Goal: Find contact information: Obtain details needed to contact an individual or organization

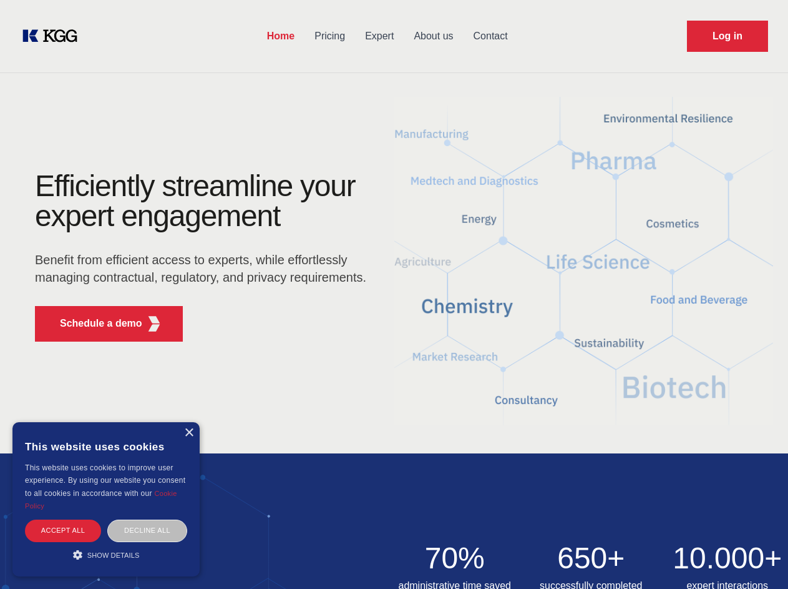
click at [394, 294] on div "Efficiently streamline your expert engagement Benefit from efficient access to …" at bounding box center [205, 261] width 380 height 180
click at [94, 323] on p "Schedule a demo" at bounding box center [101, 323] width 82 height 15
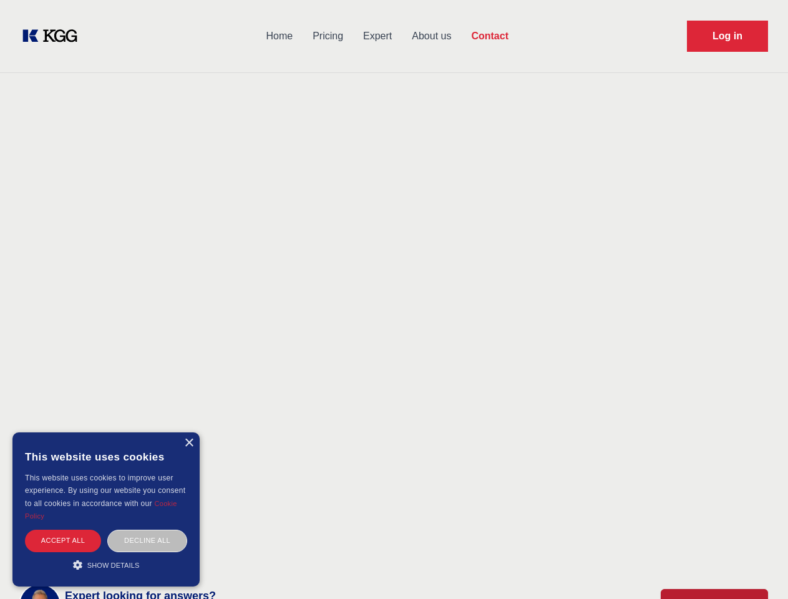
click at [189, 433] on div "× This website uses cookies This website uses cookies to improve user experienc…" at bounding box center [105, 510] width 187 height 154
click at [63, 530] on div "Accept all" at bounding box center [63, 541] width 76 height 22
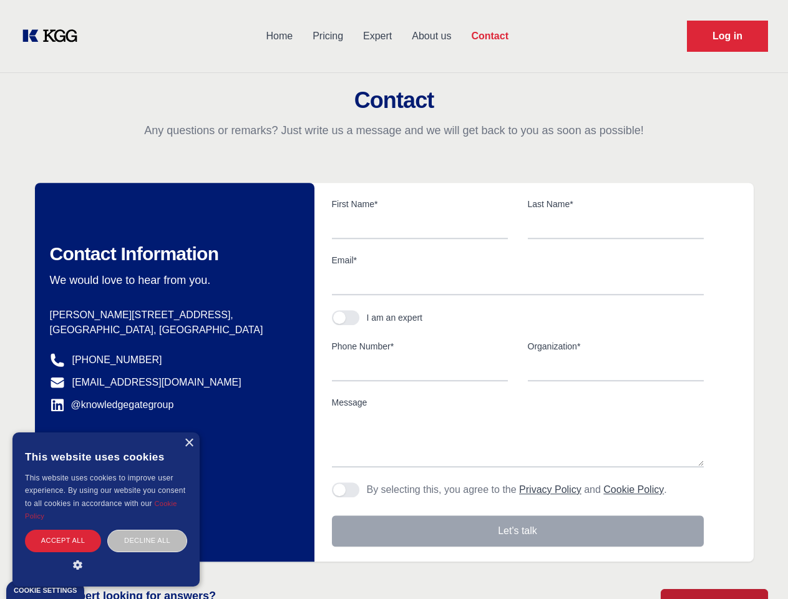
click at [147, 530] on div "Contact Information We would love to hear from you. Postal address [PERSON_NAME…" at bounding box center [175, 372] width 280 height 379
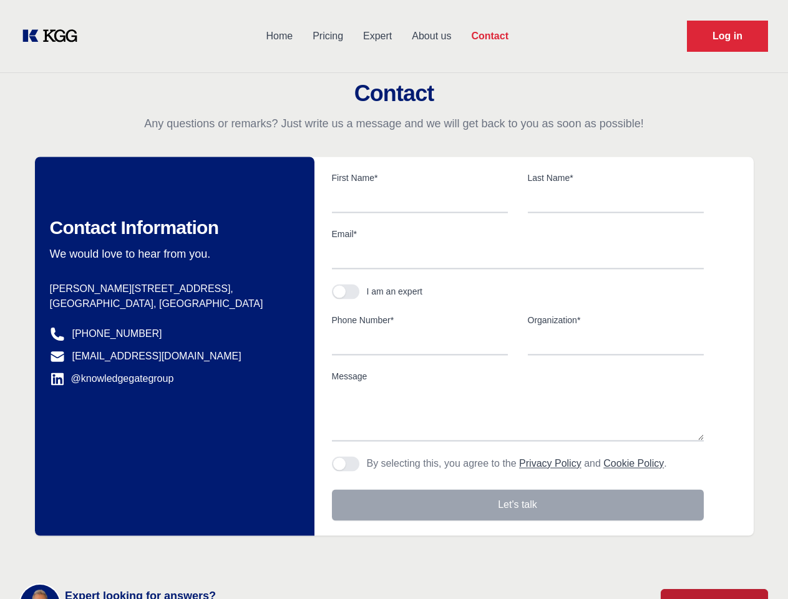
click at [106, 554] on main "Contact Any questions or remarks? Just write us a message and we will get back …" at bounding box center [394, 325] width 788 height 650
